Goal: Task Accomplishment & Management: Use online tool/utility

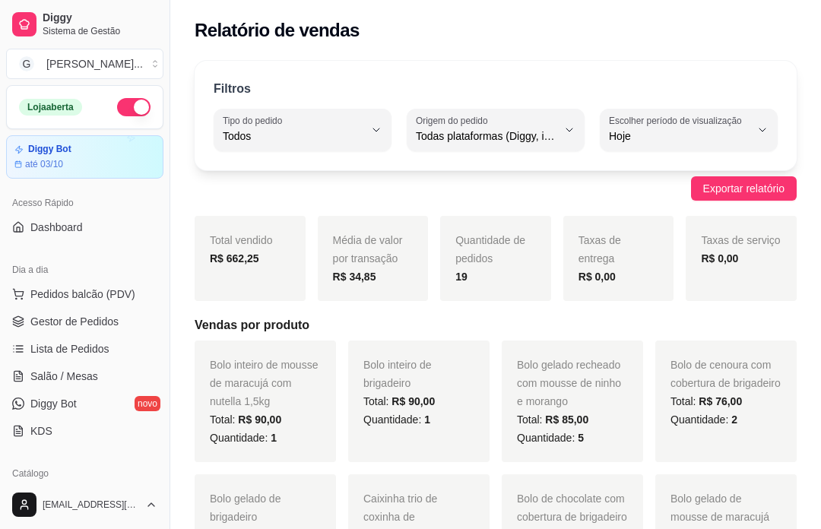
select select "ALL"
select select "0"
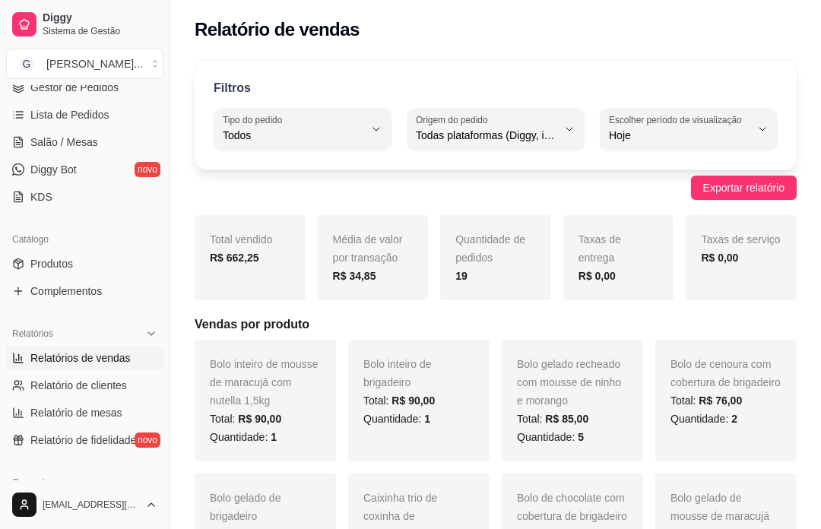
scroll to position [225, 0]
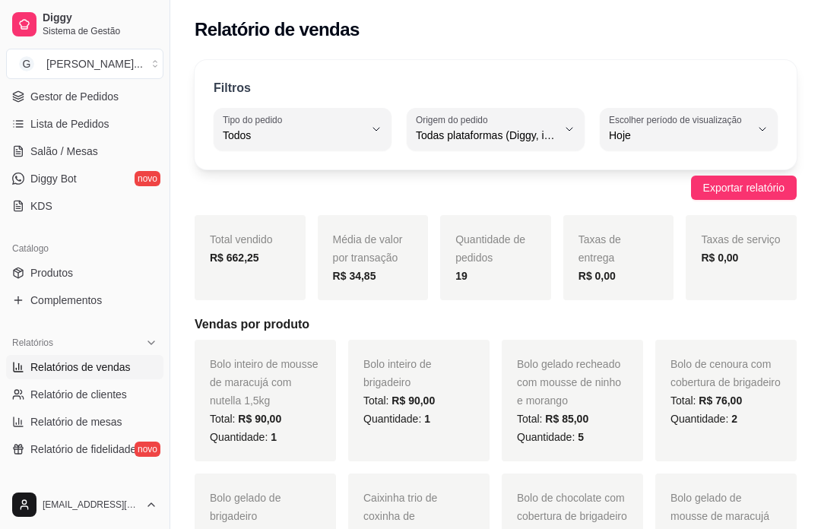
click at [77, 99] on span "Gestor de Pedidos" at bounding box center [74, 96] width 88 height 15
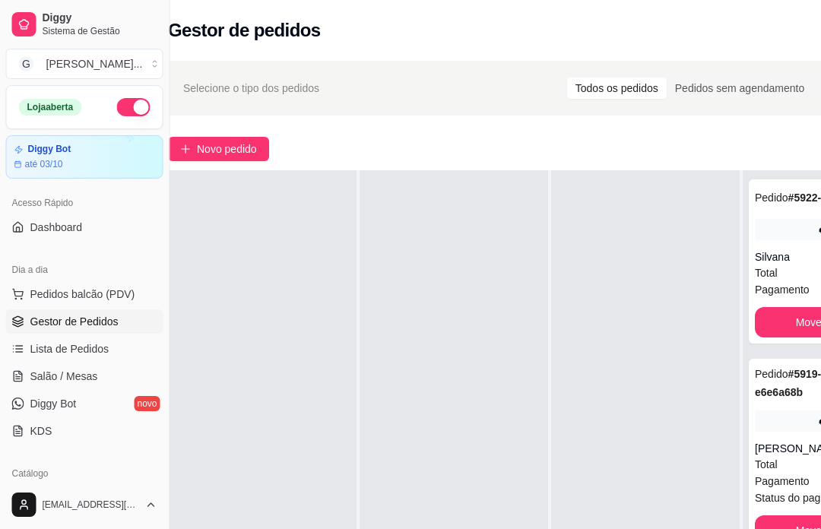
click at [228, 151] on span "Novo pedido" at bounding box center [228, 149] width 60 height 17
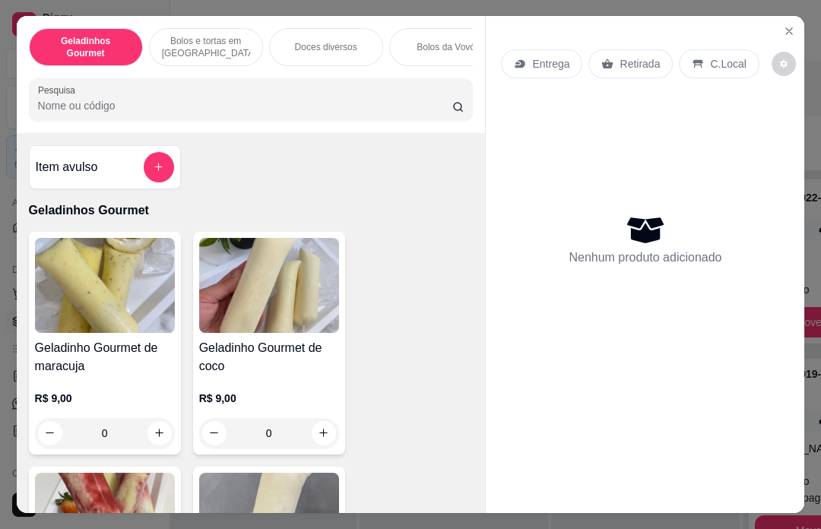
click at [248, 140] on div "Item avulso Geladinhos Gourmet Geladinho Gourmet de maracuja R$ 9,00 0 Geladinh…" at bounding box center [251, 323] width 469 height 380
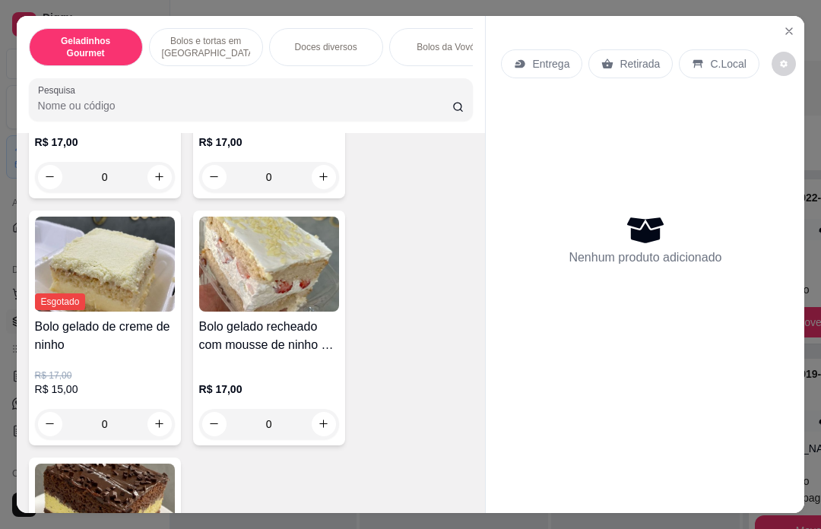
scroll to position [1217, 0]
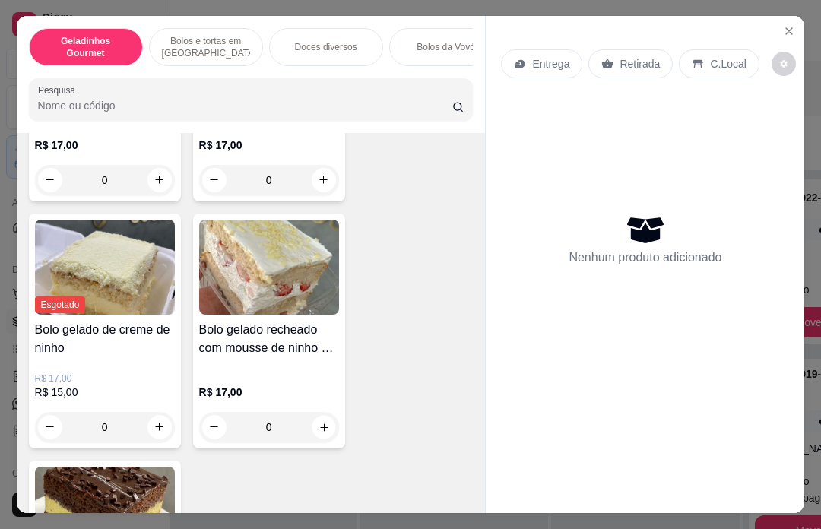
type input "1"
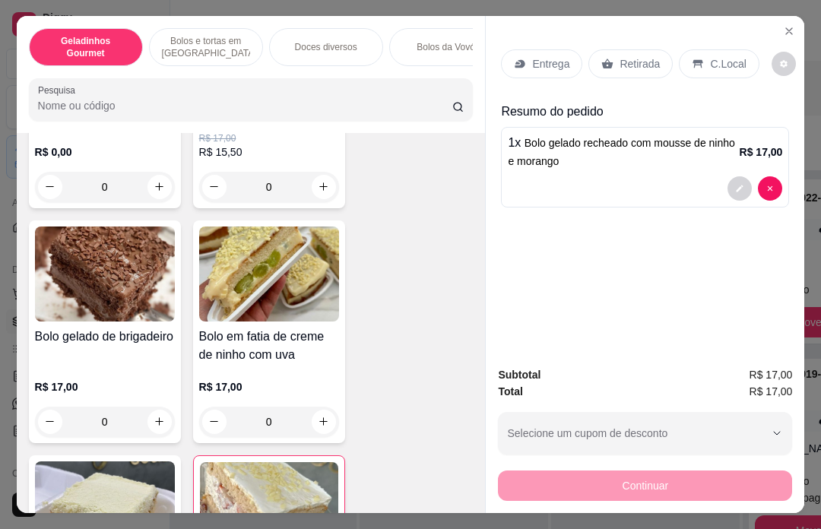
scroll to position [981, 0]
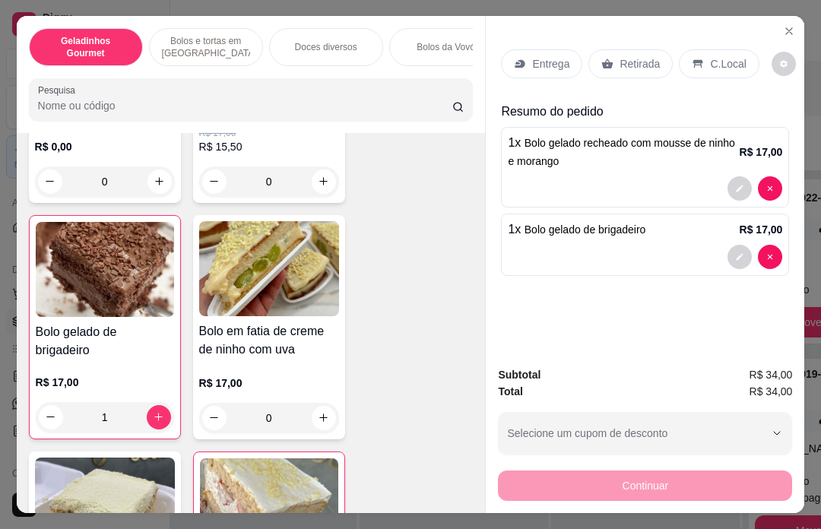
type input "1"
click at [636, 56] on p "Retirada" at bounding box center [640, 63] width 40 height 15
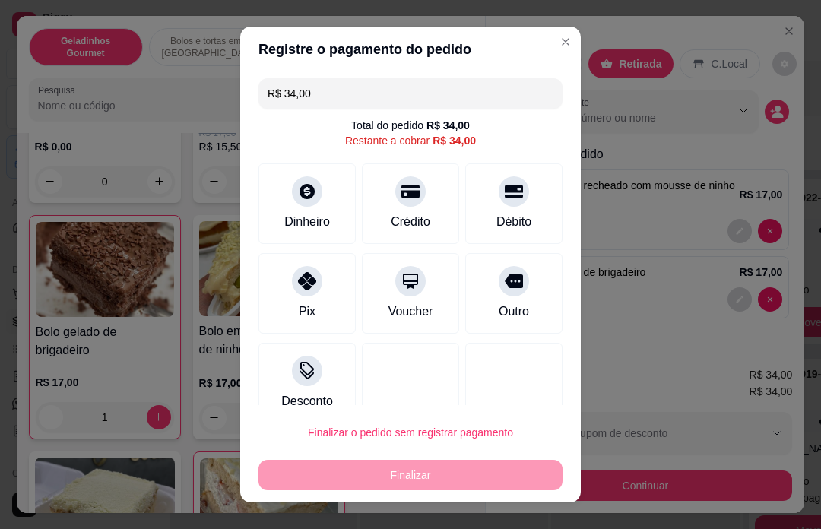
click at [512, 194] on icon at bounding box center [514, 191] width 18 height 18
type input "R$ 0,00"
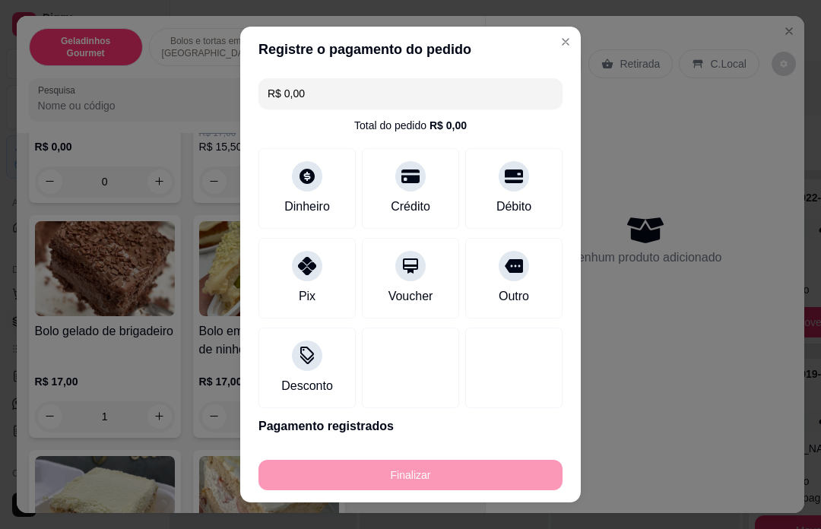
type input "0"
type input "-R$ 34,00"
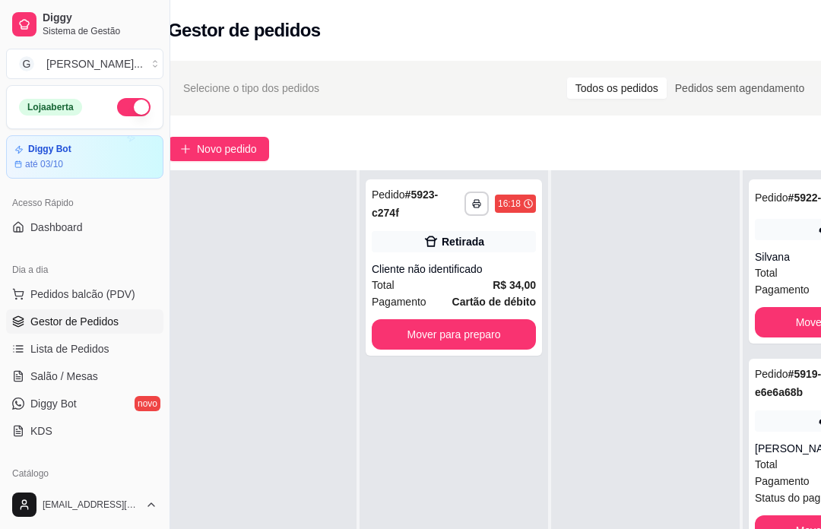
click at [247, 147] on span "Novo pedido" at bounding box center [227, 149] width 60 height 17
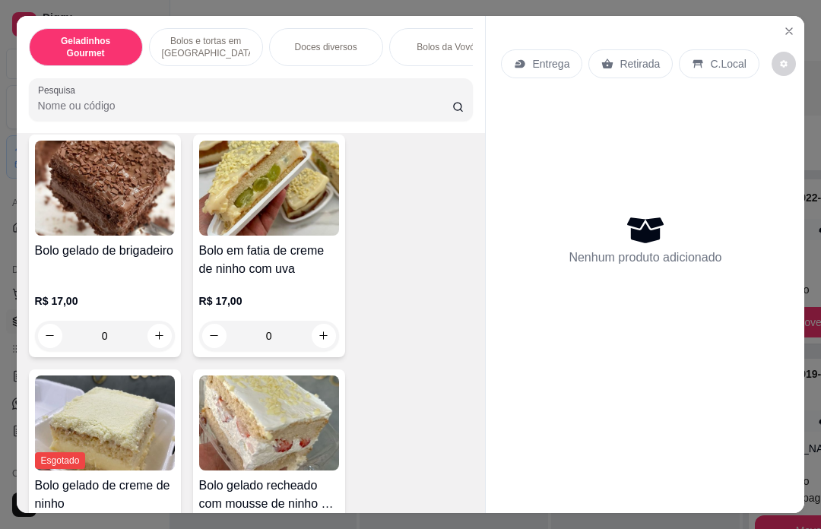
scroll to position [1056, 0]
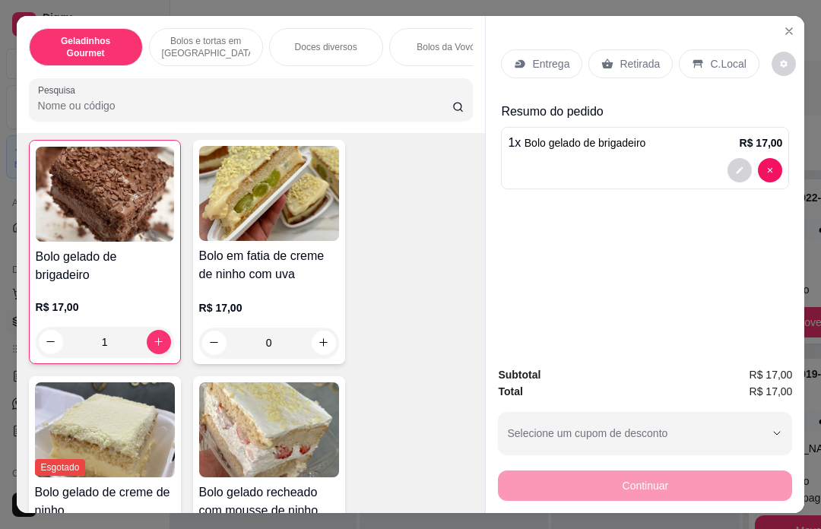
type input "1"
click at [638, 56] on p "Retirada" at bounding box center [640, 63] width 40 height 15
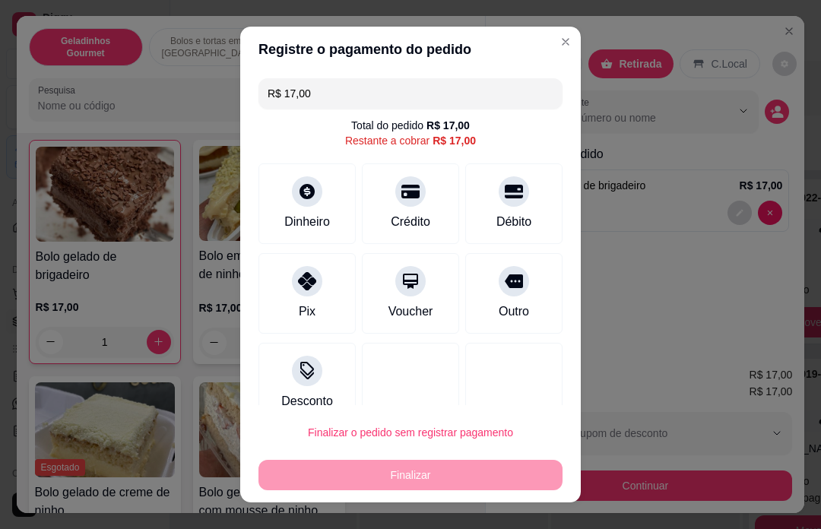
click at [508, 199] on icon at bounding box center [514, 191] width 18 height 18
type input "R$ 0,00"
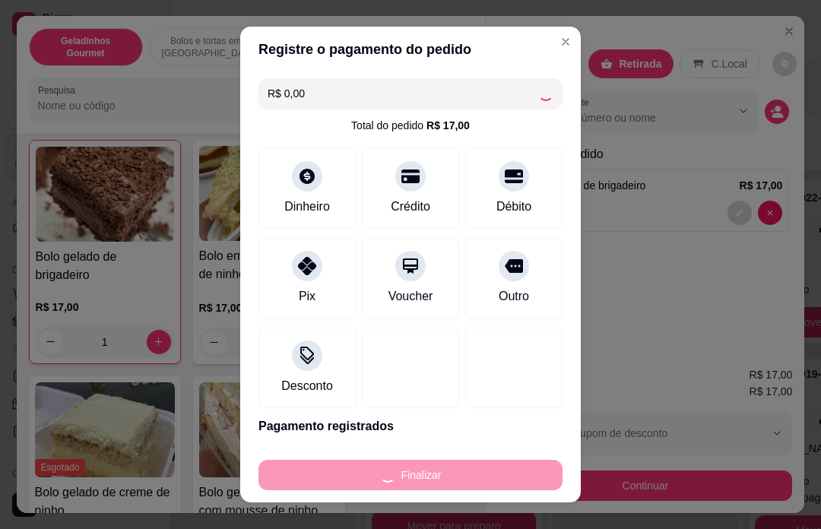
type input "0"
type input "-R$ 17,00"
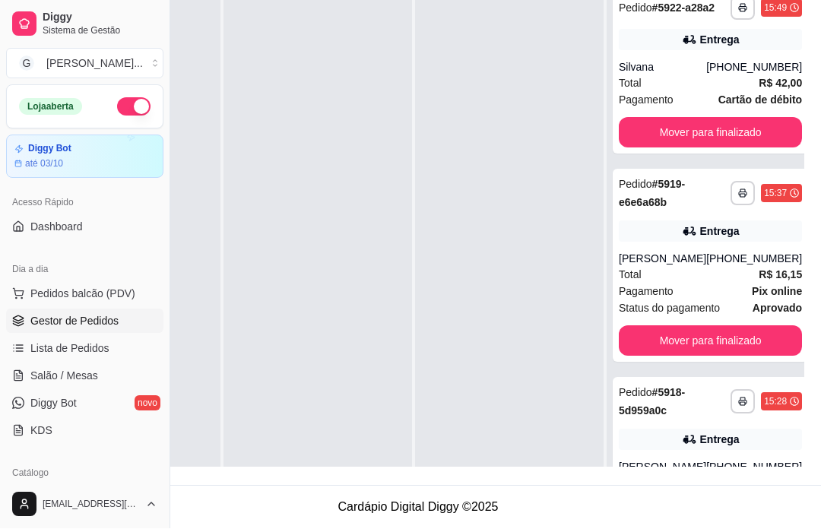
scroll to position [-2, 0]
